Goal: Task Accomplishment & Management: Complete application form

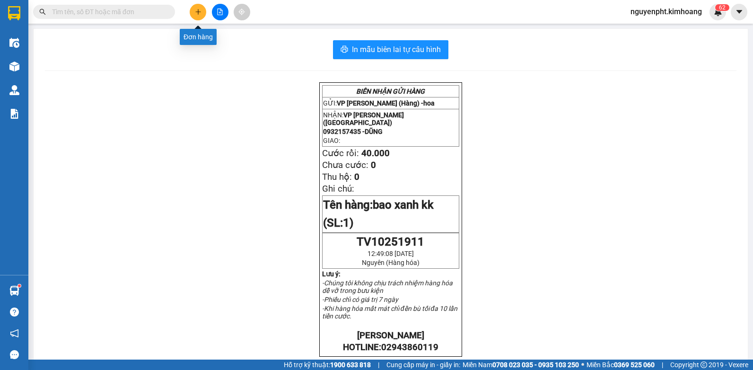
click at [203, 12] on button at bounding box center [198, 12] width 17 height 17
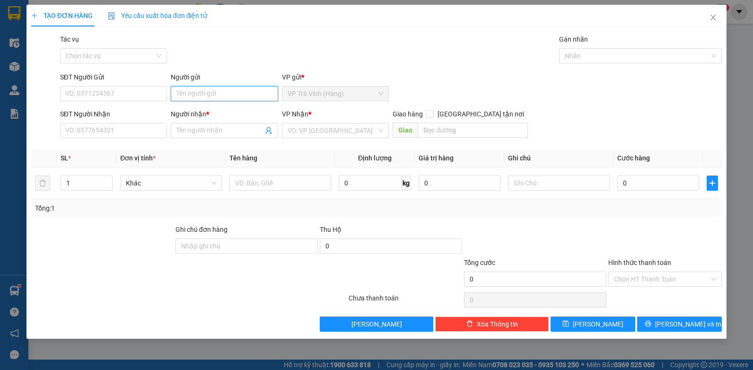
drag, startPoint x: 216, startPoint y: 97, endPoint x: 212, endPoint y: 84, distance: 13.2
click at [216, 96] on input "Người gửi" at bounding box center [224, 93] width 107 height 15
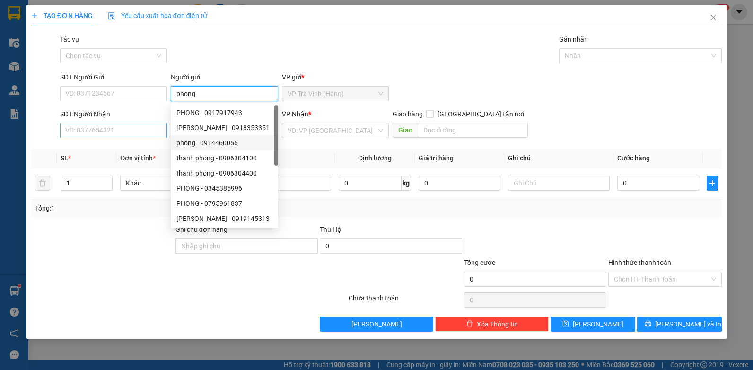
type input "phong"
drag, startPoint x: 137, startPoint y: 127, endPoint x: 143, endPoint y: 127, distance: 6.2
click at [139, 127] on input "SĐT Người Nhận" at bounding box center [113, 130] width 107 height 15
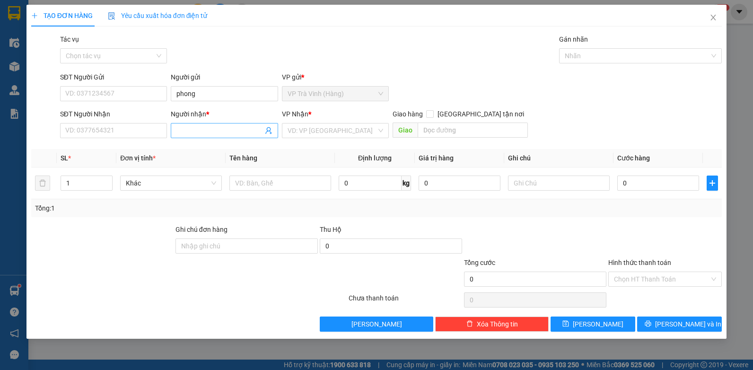
click at [177, 128] on input "Người nhận *" at bounding box center [220, 130] width 87 height 10
drag, startPoint x: 210, startPoint y: 133, endPoint x: -2, endPoint y: 141, distance: 211.7
click at [0, 141] on html "Kết quả tìm kiếm ( 29 ) Bộ lọc Mã ĐH Trạng thái Món hàng Thu hộ Tổng cước Chưa …" at bounding box center [376, 185] width 753 height 370
type input "quyền"
type input "0979503486"
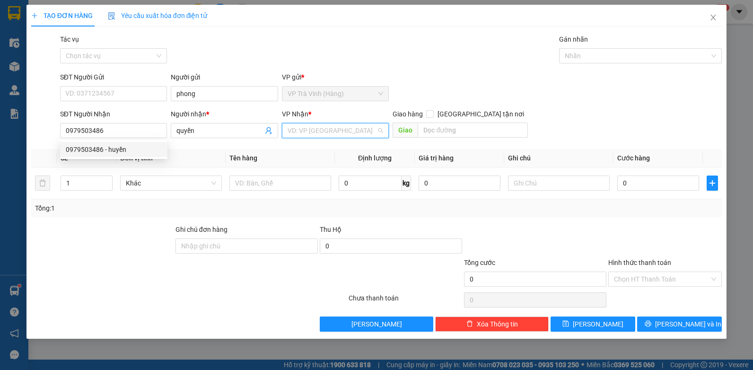
click at [342, 134] on input "search" at bounding box center [332, 131] width 89 height 14
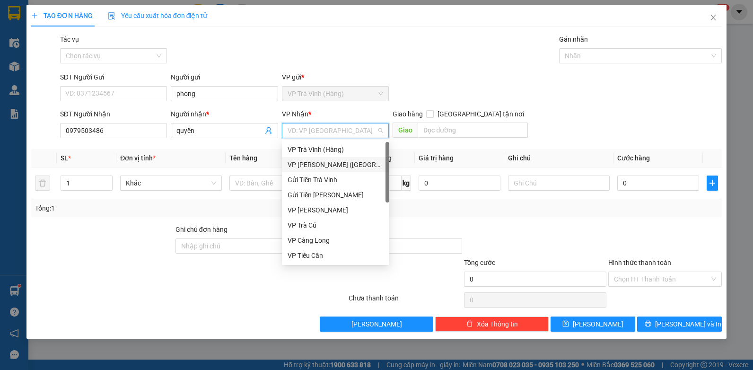
drag, startPoint x: 315, startPoint y: 165, endPoint x: 308, endPoint y: 167, distance: 7.5
click at [314, 165] on div "VP [PERSON_NAME] ([GEOGRAPHIC_DATA])" at bounding box center [336, 164] width 96 height 10
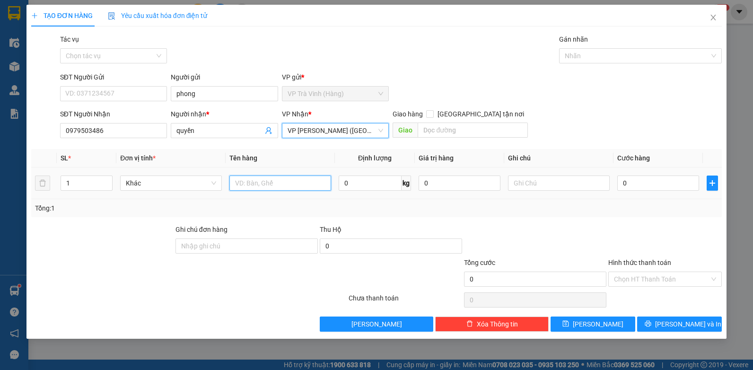
click at [243, 185] on input "text" at bounding box center [281, 183] width 102 height 15
type input "kiện thùng kk"
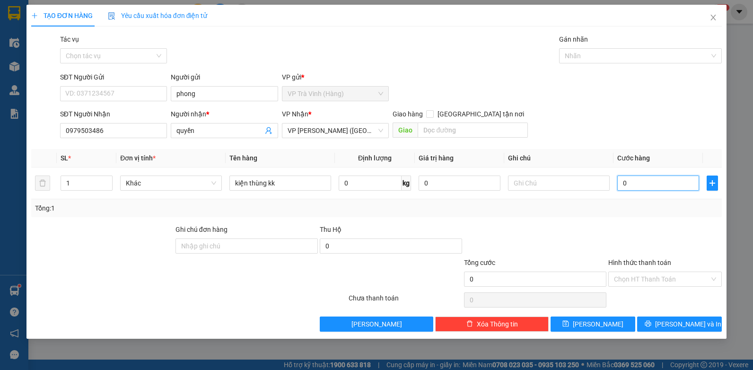
type input "4"
type input "40"
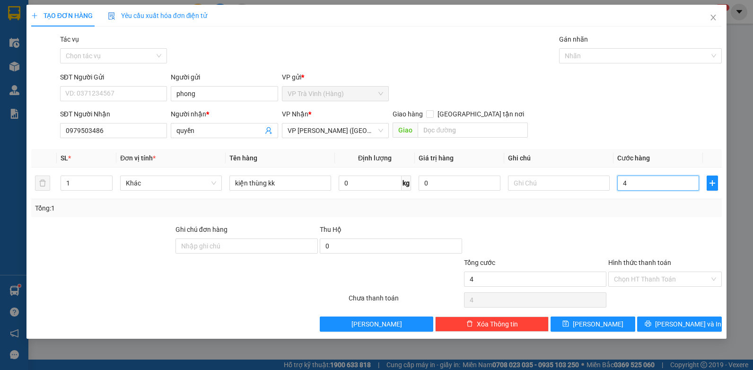
type input "40"
type input "40.000"
click at [714, 17] on icon "close" at bounding box center [714, 18] width 8 height 8
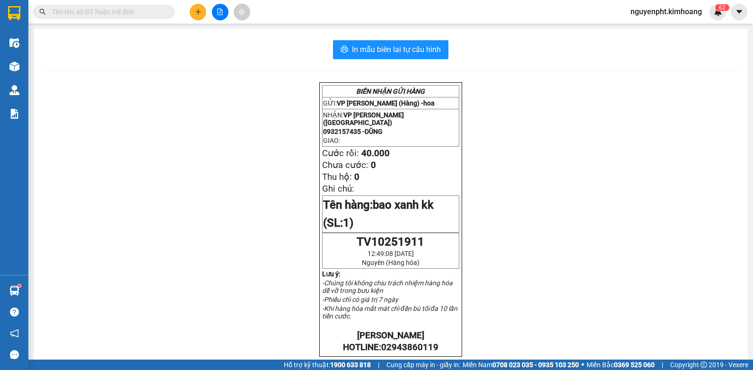
click at [230, 186] on div "BIÊN NHẬN GỬI HÀNG GỬI: VP [PERSON_NAME] (Hàng) - hoa NHẬN: VP [PERSON_NAME] (H…" at bounding box center [391, 354] width 692 height 545
